Goal: Navigation & Orientation: Locate item on page

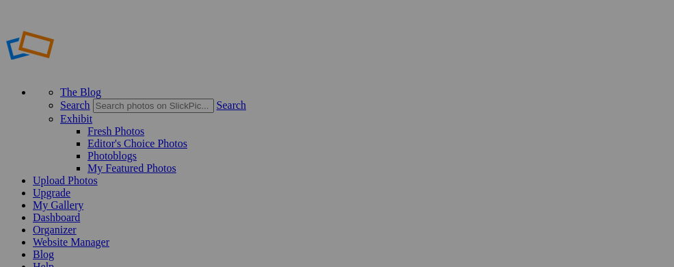
drag, startPoint x: 679, startPoint y: 25, endPoint x: 677, endPoint y: -83, distance: 108.0
